Goal: Register for event/course

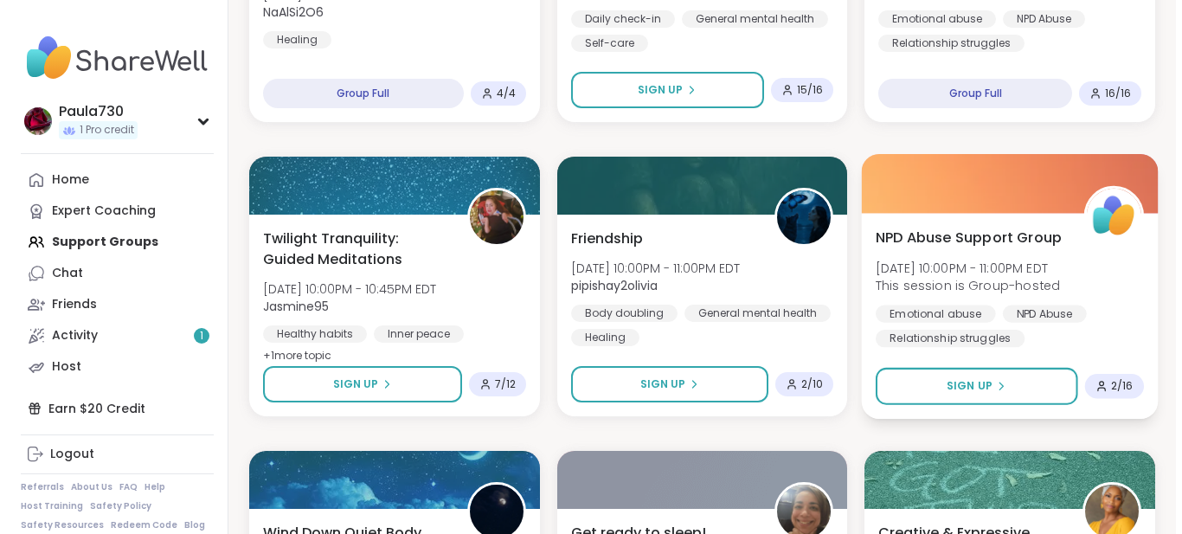
scroll to position [1154, 0]
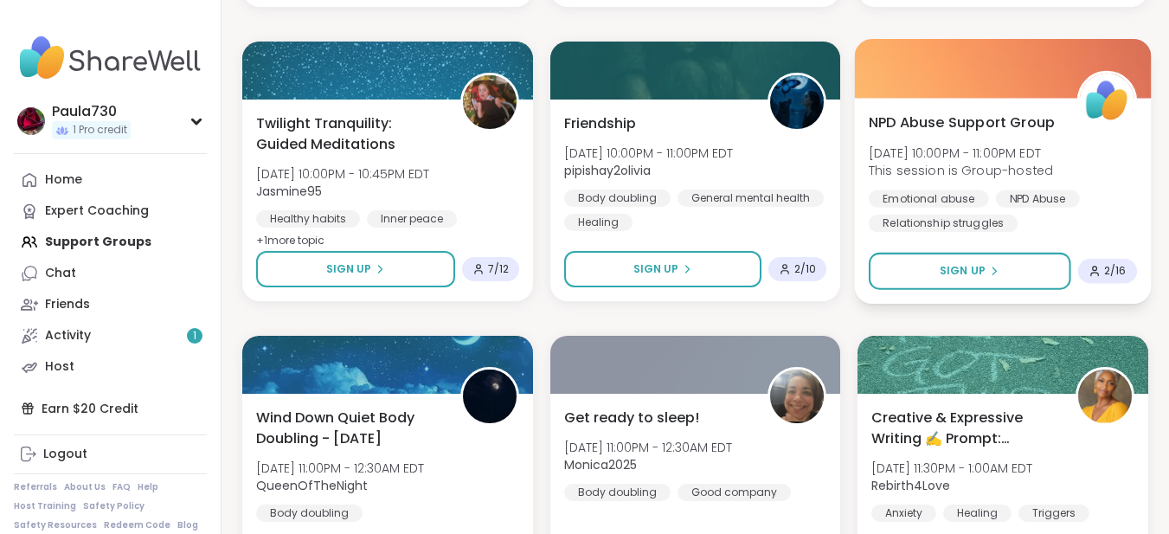
click at [961, 126] on span "NPD Abuse Support Group" at bounding box center [962, 122] width 186 height 21
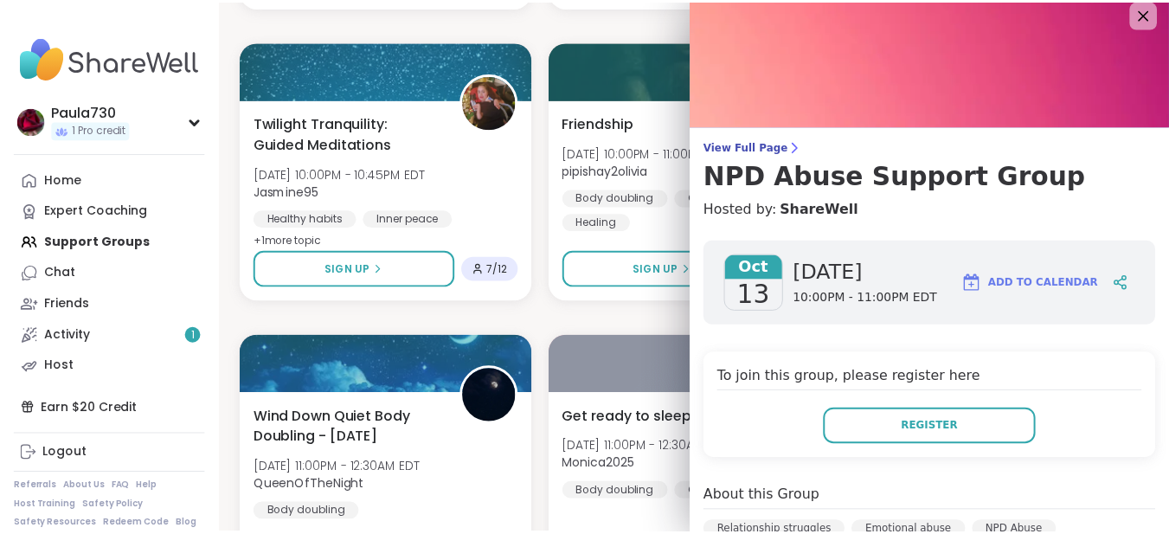
scroll to position [0, 0]
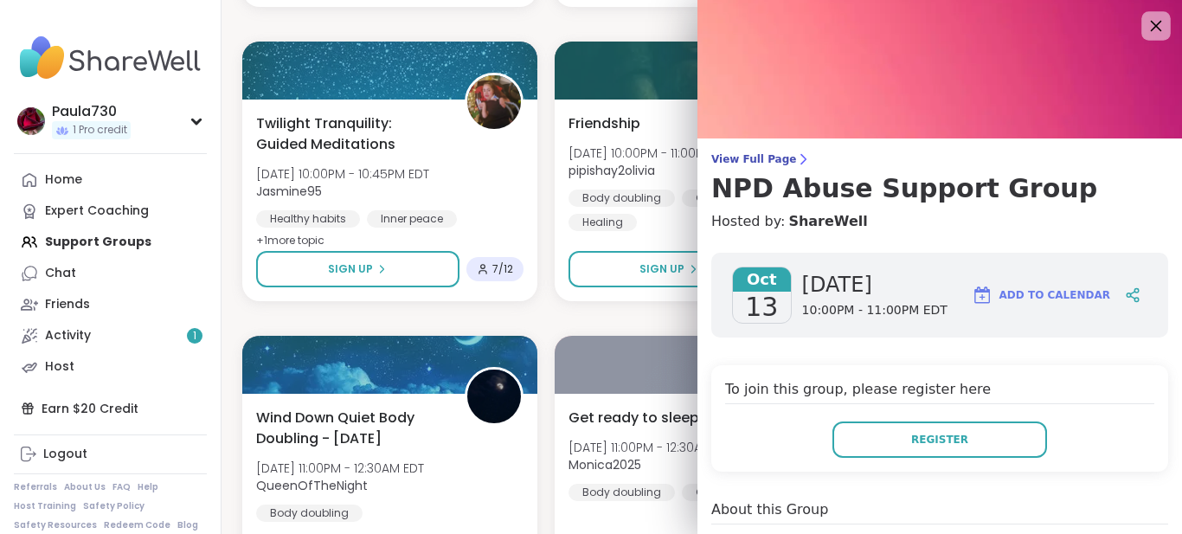
click at [1145, 25] on icon at bounding box center [1156, 26] width 22 height 22
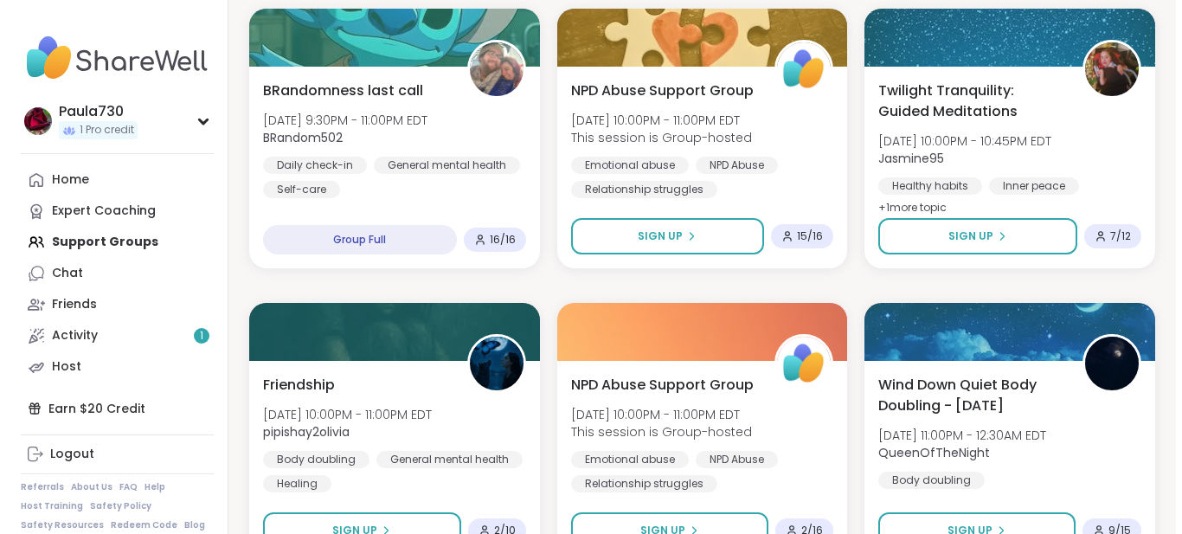
scroll to position [807, 0]
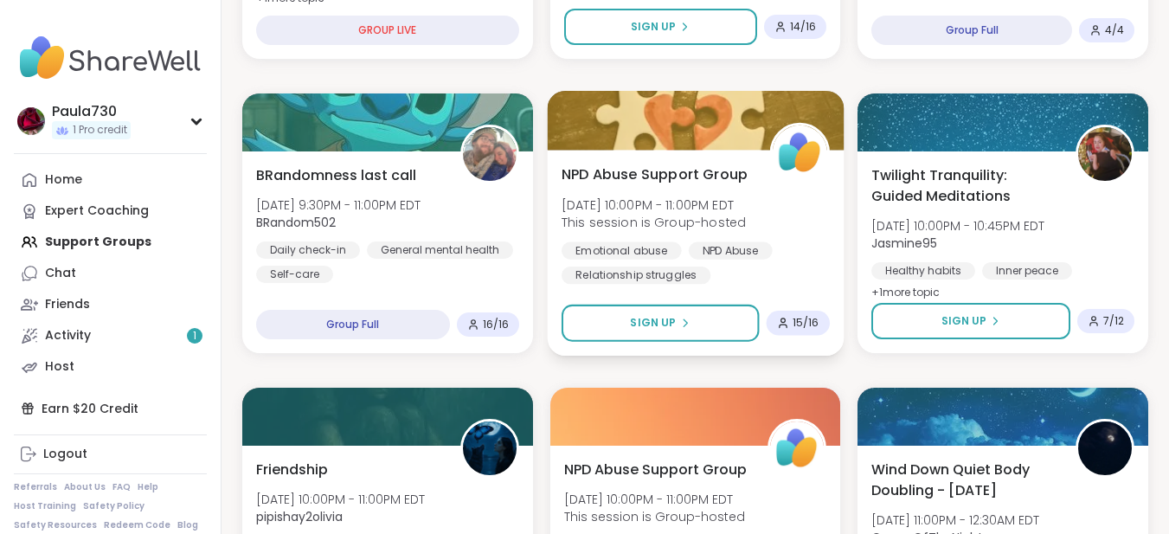
click at [689, 123] on div at bounding box center [695, 120] width 296 height 59
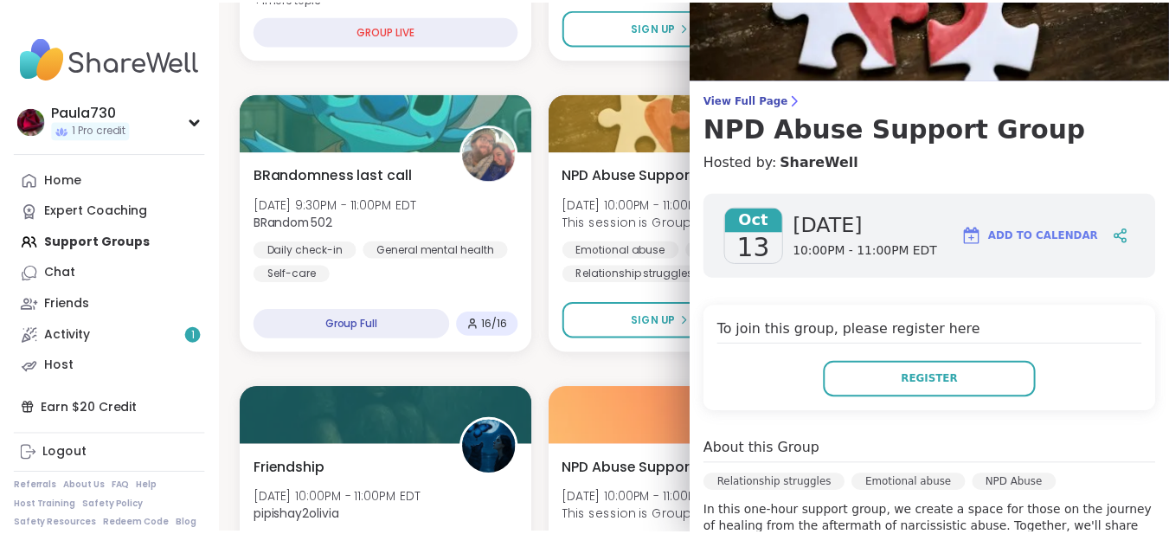
scroll to position [0, 0]
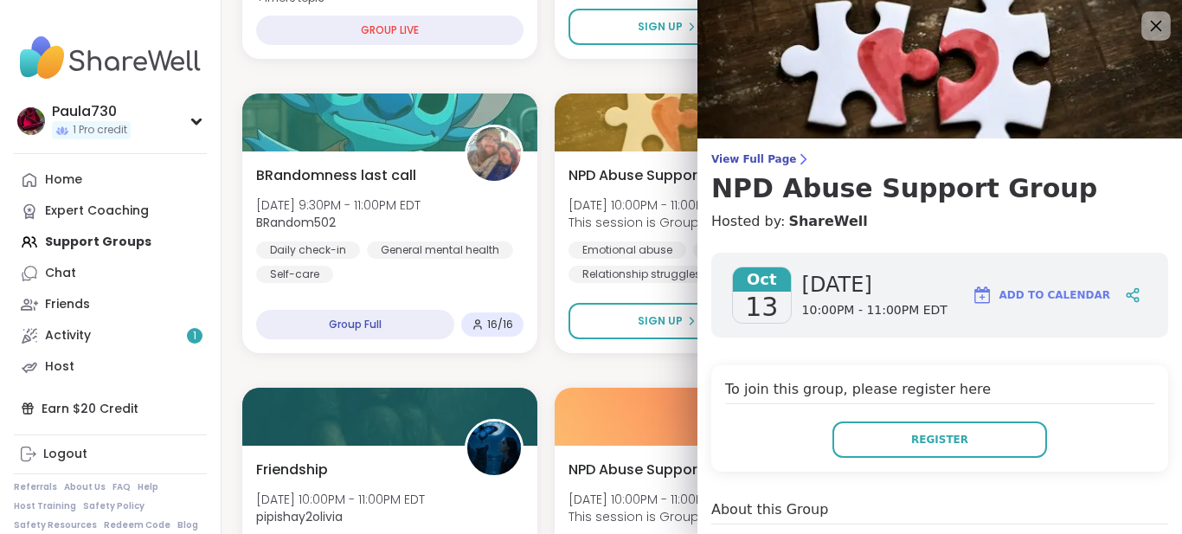
click at [1145, 22] on icon at bounding box center [1156, 26] width 22 height 22
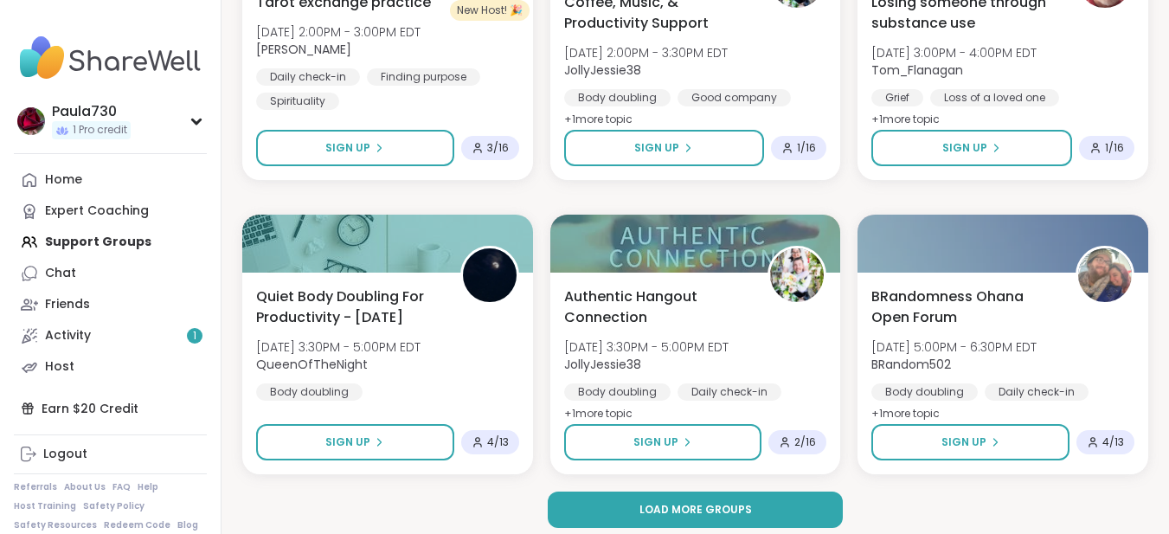
scroll to position [3346, 0]
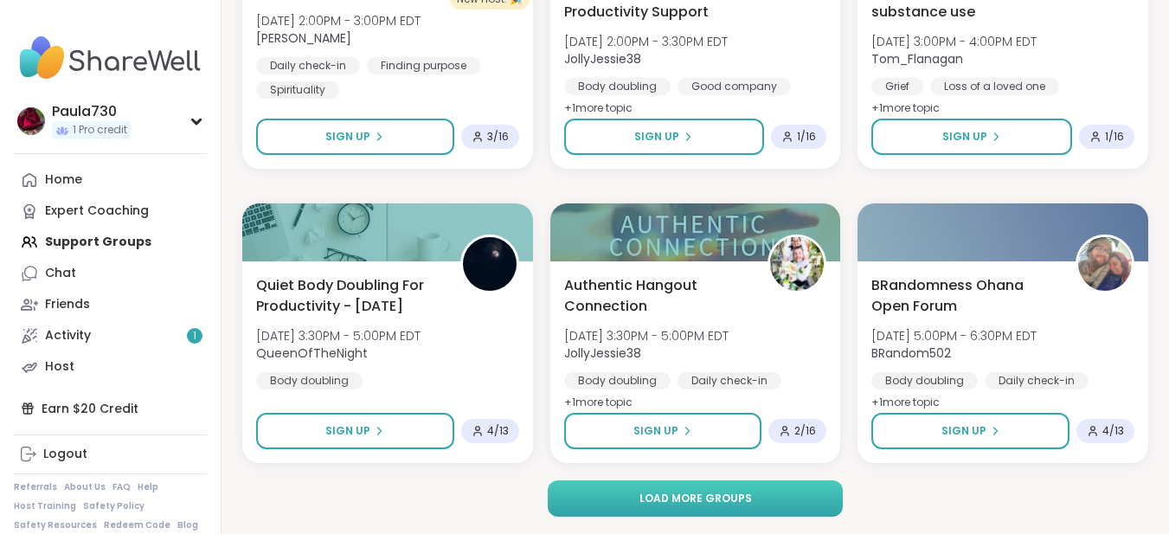
click at [735, 503] on span "Load more groups" at bounding box center [696, 499] width 113 height 16
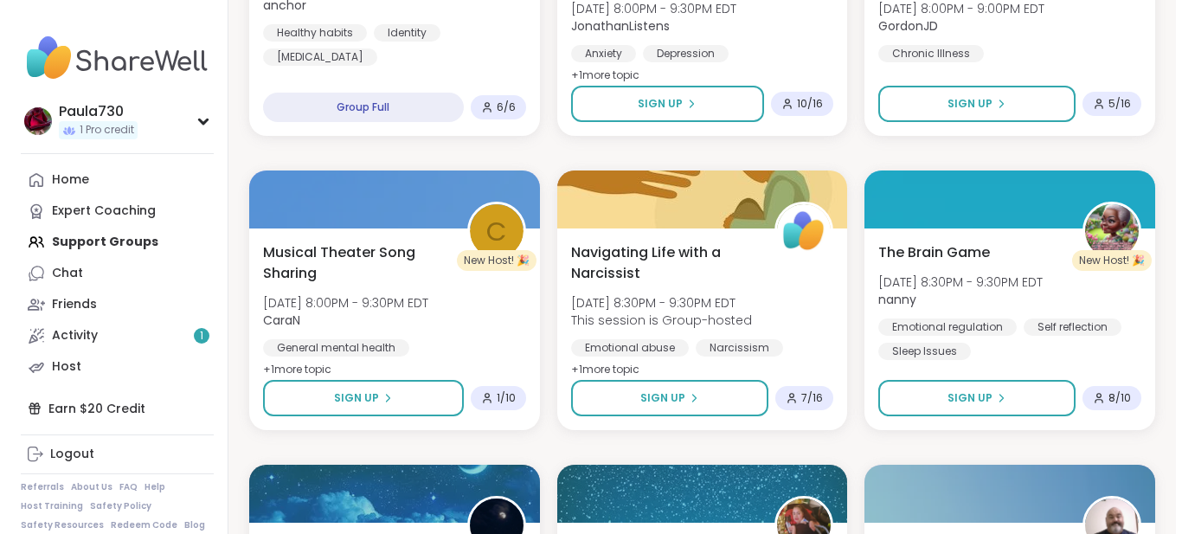
scroll to position [4858, 0]
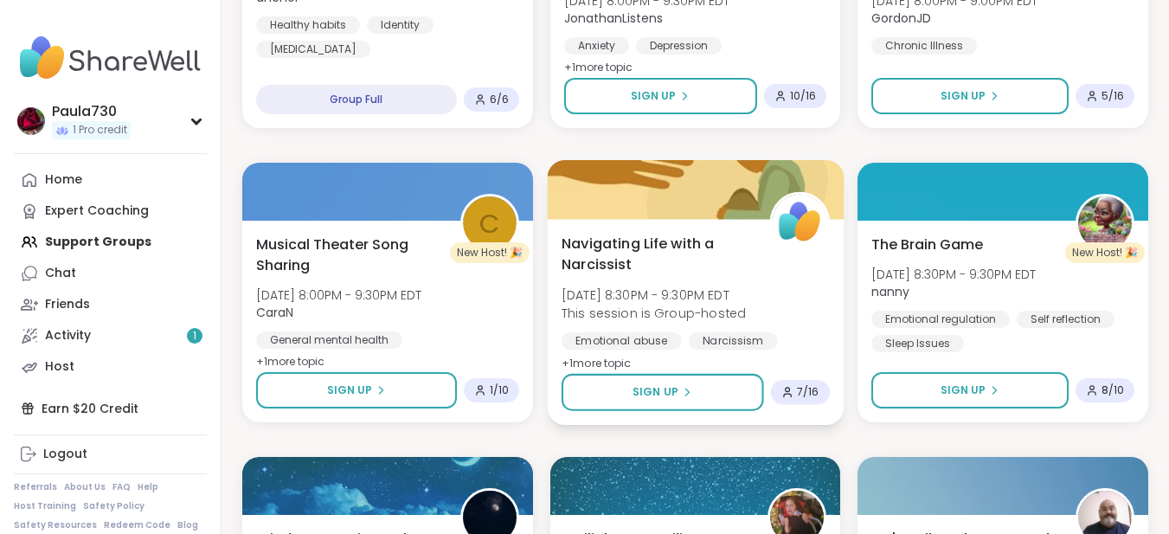
click at [663, 243] on span "Navigating Life with a Narcissist" at bounding box center [656, 254] width 189 height 42
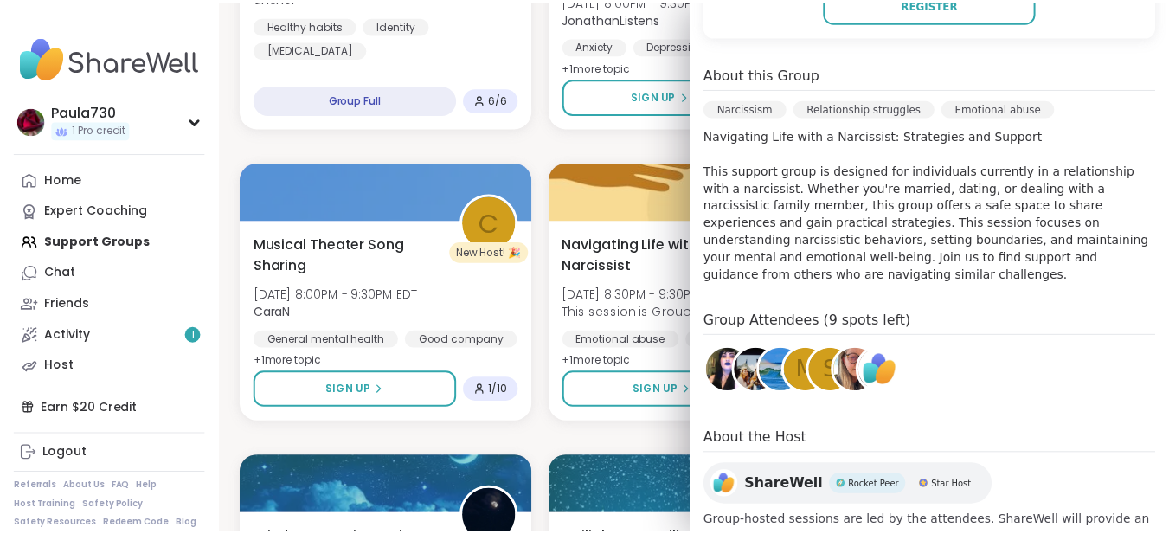
scroll to position [0, 0]
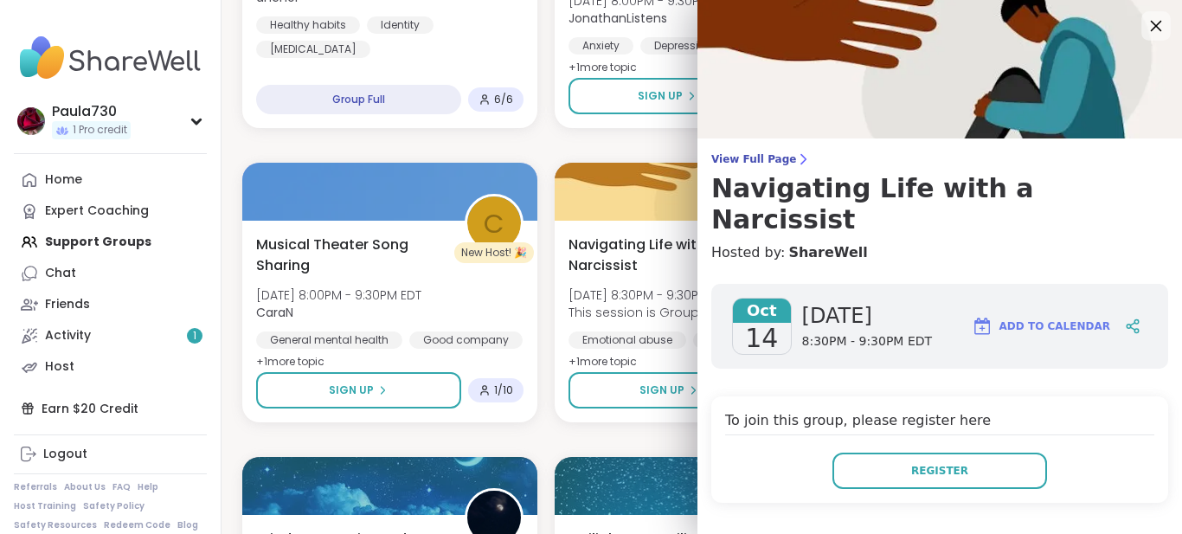
click at [1145, 23] on icon at bounding box center [1156, 26] width 22 height 22
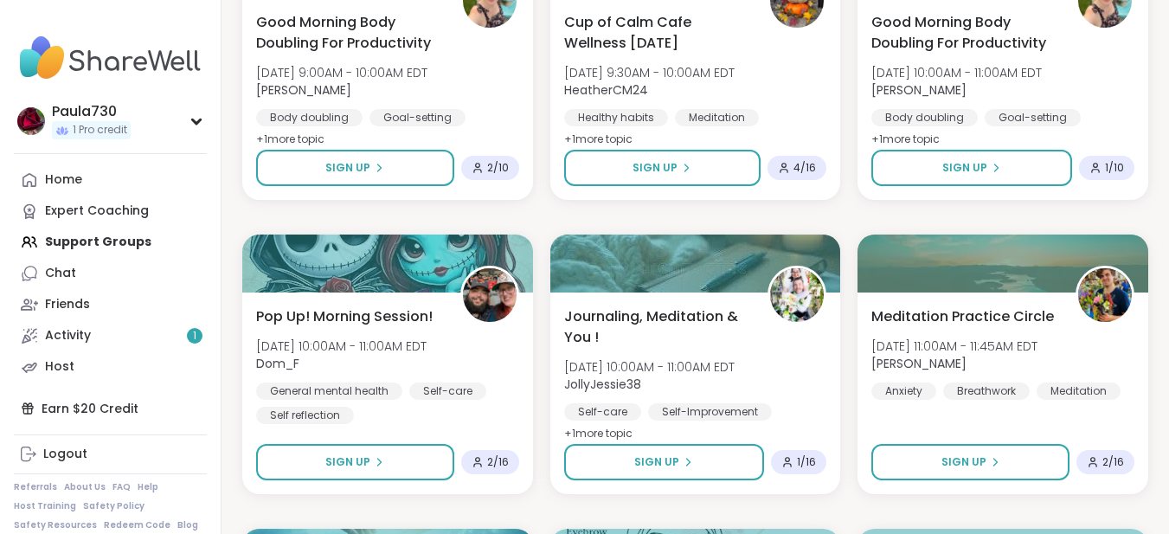
scroll to position [6724, 0]
